Goal: Information Seeking & Learning: Learn about a topic

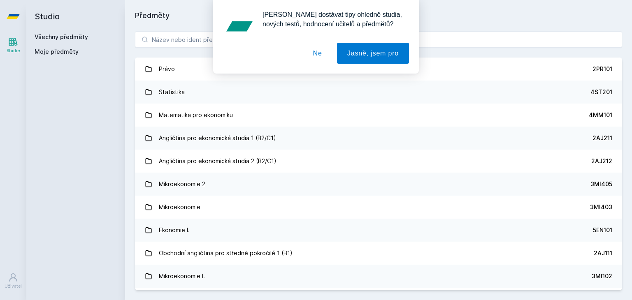
click at [322, 53] on font "Ne" at bounding box center [317, 53] width 9 height 7
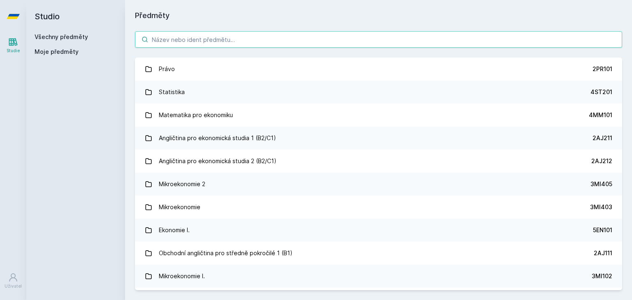
click at [289, 35] on input "search" at bounding box center [378, 39] width 487 height 16
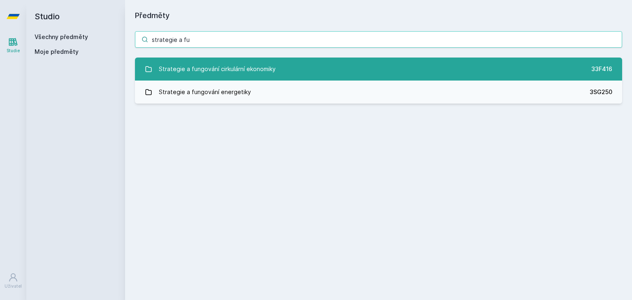
type input "strategie a fu"
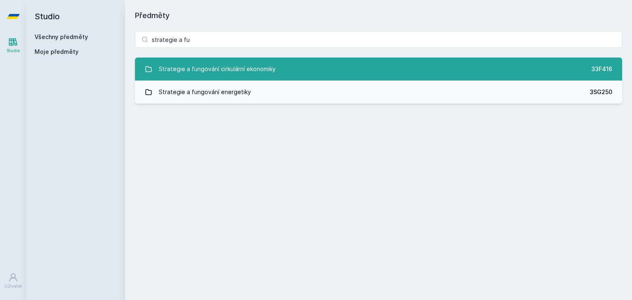
click at [292, 76] on link "Strategie a fungování cirkulární ekonomiky 33F416" at bounding box center [378, 69] width 487 height 23
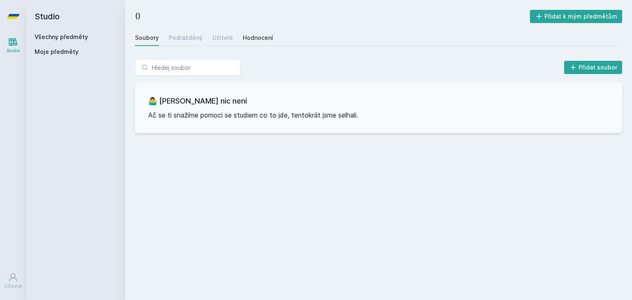
click at [243, 38] on font "Hodnocení" at bounding box center [258, 37] width 30 height 7
